Goal: Obtain resource: Obtain resource

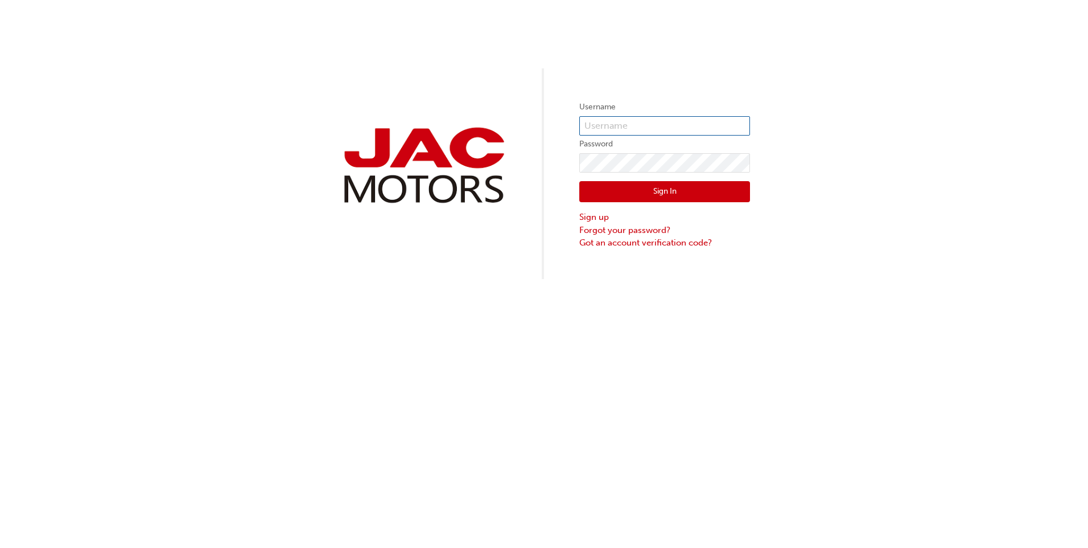
type input "gb0401"
click at [621, 183] on button "Sign In" at bounding box center [665, 192] width 171 height 22
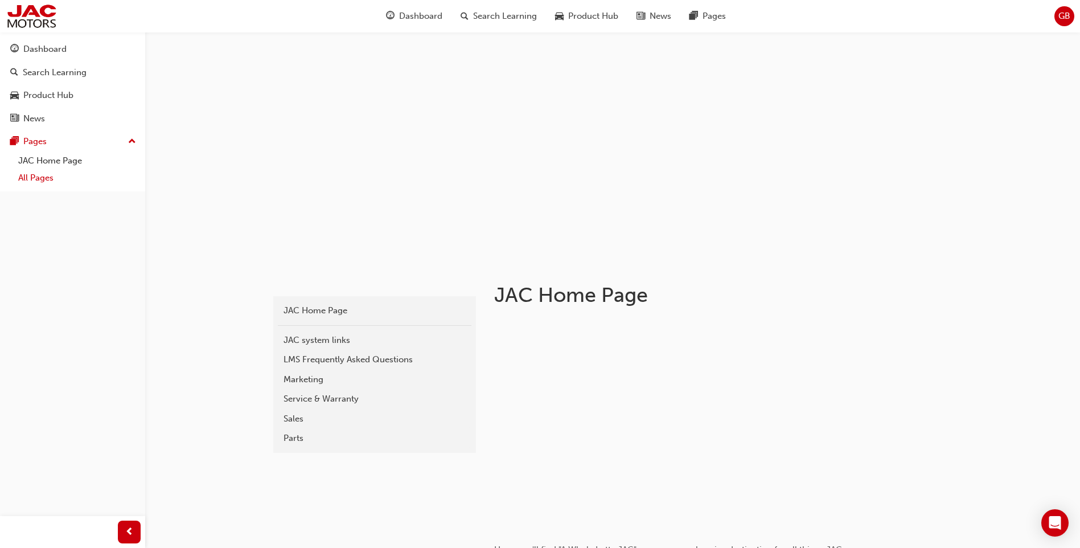
click at [30, 174] on link "All Pages" at bounding box center [77, 178] width 127 height 18
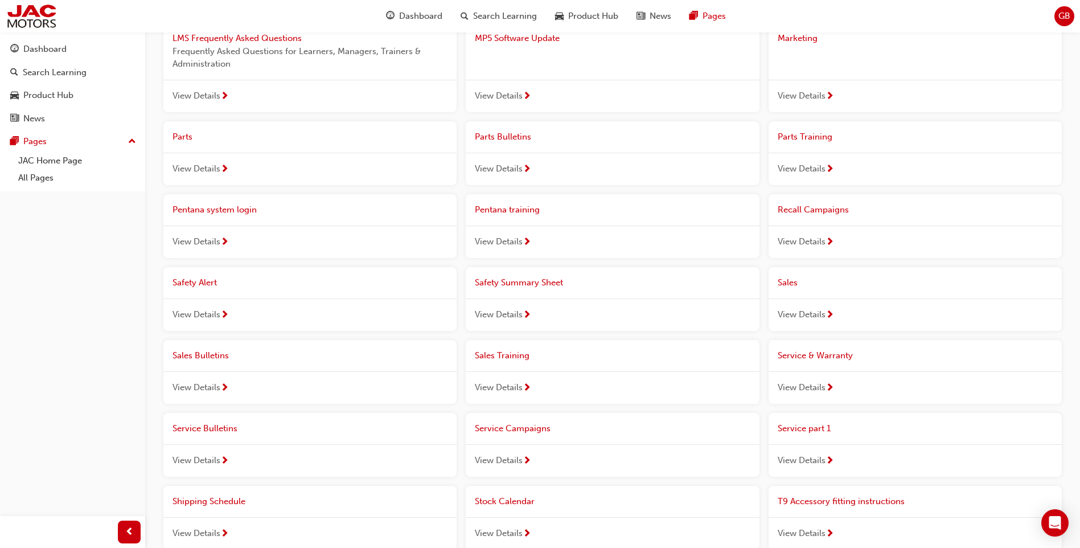
scroll to position [626, 0]
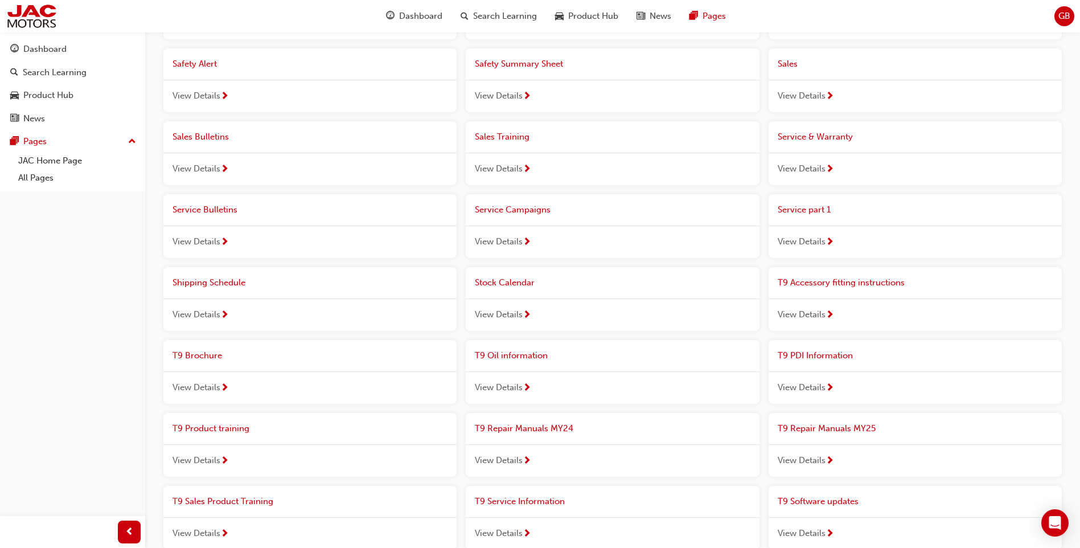
click at [504, 426] on span "T9 Repair Manuals MY24" at bounding box center [524, 428] width 98 height 10
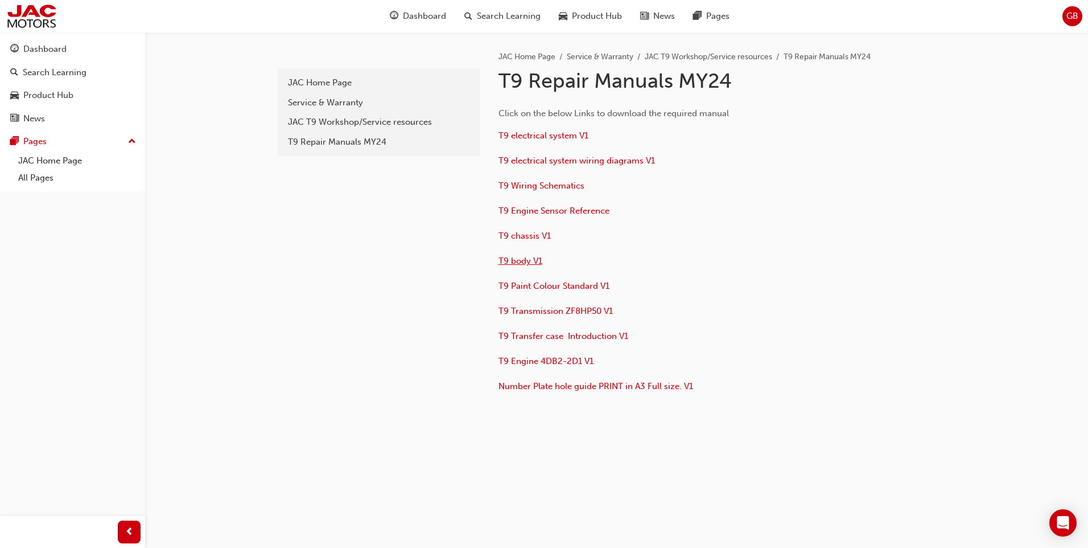
click at [516, 264] on span "T9 body V1" at bounding box center [521, 261] width 44 height 10
click at [514, 190] on span "T9 Wiring Schematics" at bounding box center [542, 185] width 86 height 10
click at [513, 133] on span "T9 electrical system V1" at bounding box center [544, 135] width 90 height 10
click at [515, 262] on span "T9 body V1" at bounding box center [521, 261] width 44 height 10
